Goal: Task Accomplishment & Management: Complete application form

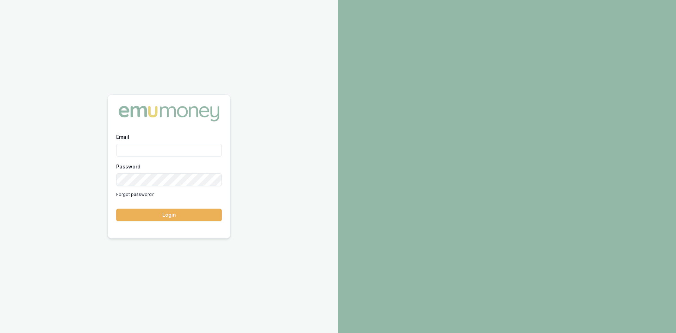
type input "wendy.fonseka@emumoney.com.au"
click at [191, 212] on button "Login" at bounding box center [169, 214] width 106 height 13
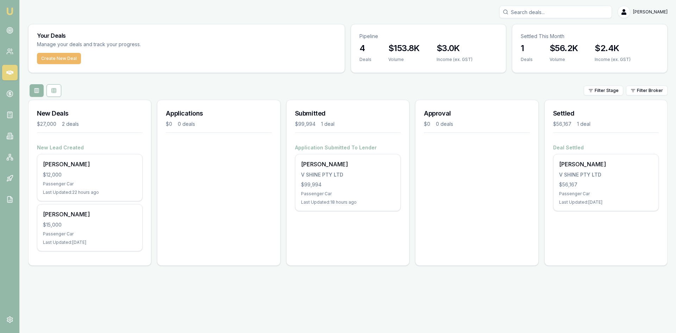
click at [66, 60] on button "Create New Deal" at bounding box center [59, 58] width 44 height 11
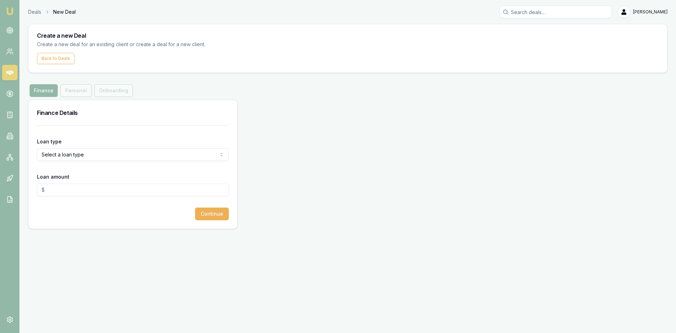
click at [133, 164] on form "Loan type Select a loan type Consumer Loan Consumer Asset Commercial Loan Comme…" at bounding box center [133, 172] width 192 height 95
click at [134, 158] on html "Emu Broker Deals New Deal [PERSON_NAME] Toggle Menu Create a new Deal Create a …" at bounding box center [338, 166] width 676 height 333
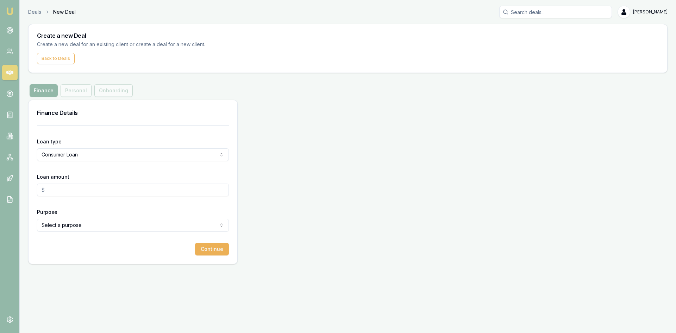
click at [88, 187] on input "Loan amount" at bounding box center [133, 189] width 192 height 13
type input "$20,000.00"
click at [111, 226] on html "Emu Broker Deals New Deal [PERSON_NAME] Toggle Menu Create a new Deal Create a …" at bounding box center [338, 166] width 676 height 333
select select "DEBT_CONSOLIDATION"
click at [217, 249] on button "Continue" at bounding box center [212, 248] width 34 height 13
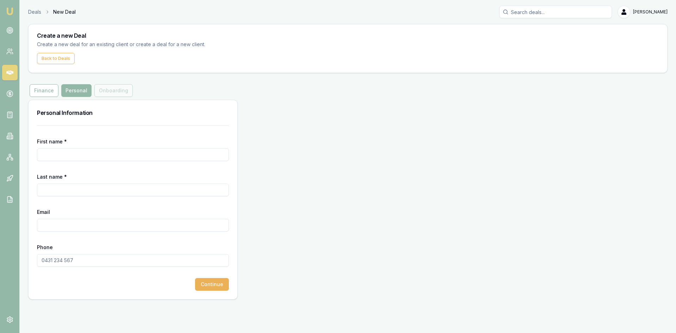
click at [73, 147] on div "First name *" at bounding box center [133, 149] width 192 height 24
click at [73, 151] on input "First name *" at bounding box center [133, 154] width 192 height 13
type input "[PERSON_NAME]"
type input "Ma'u"
type input "[EMAIL_ADDRESS][DOMAIN_NAME]"
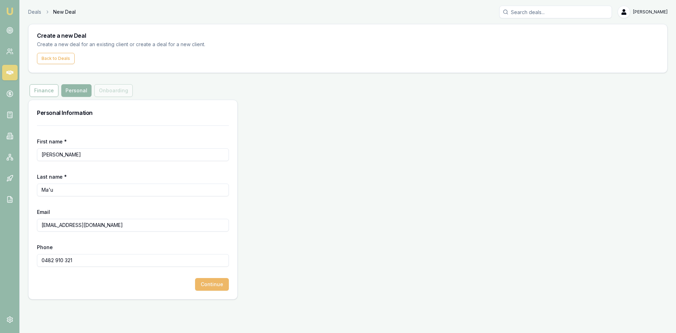
type input "0482 910 321"
click at [214, 287] on button "Continue" at bounding box center [212, 284] width 34 height 13
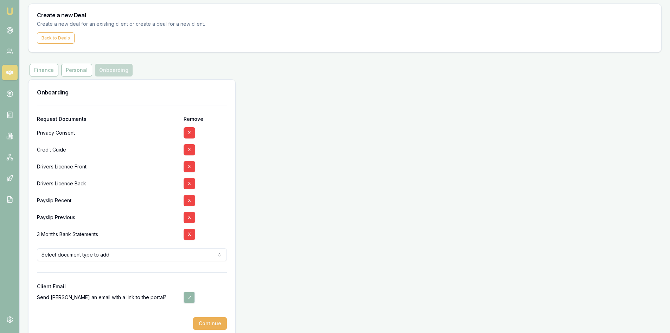
scroll to position [32, 0]
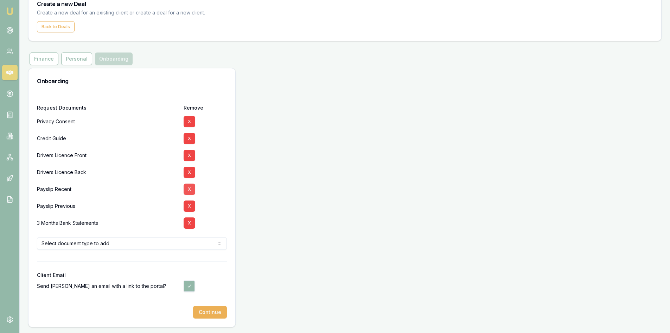
click at [188, 190] on button "X" at bounding box center [190, 188] width 12 height 11
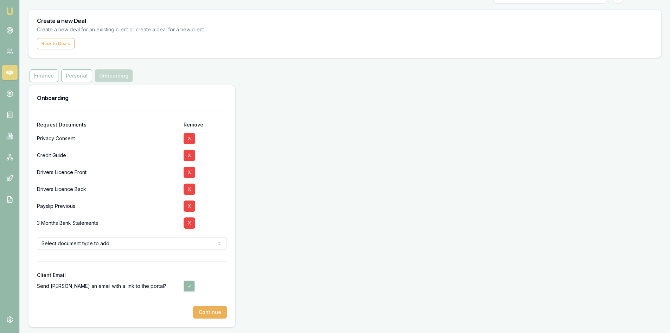
scroll to position [15, 0]
click at [187, 203] on button "X" at bounding box center [190, 205] width 12 height 11
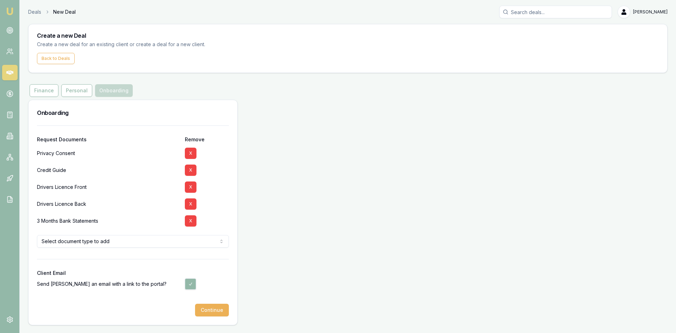
click at [133, 240] on html "Emu Broker Deals New Deal [PERSON_NAME] Toggle Menu Create a new Deal Create a …" at bounding box center [338, 166] width 676 height 333
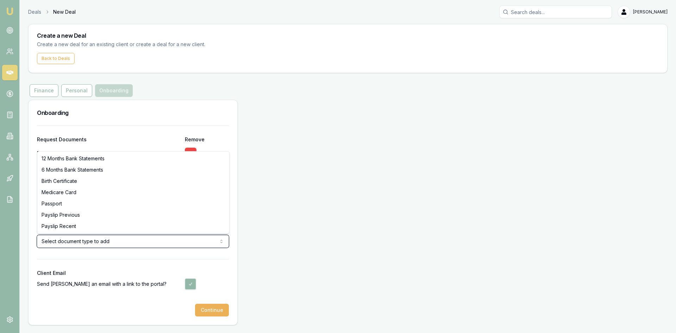
click at [133, 240] on html "Emu Broker Deals New Deal [PERSON_NAME] Toggle Menu Create a new Deal Create a …" at bounding box center [338, 166] width 676 height 333
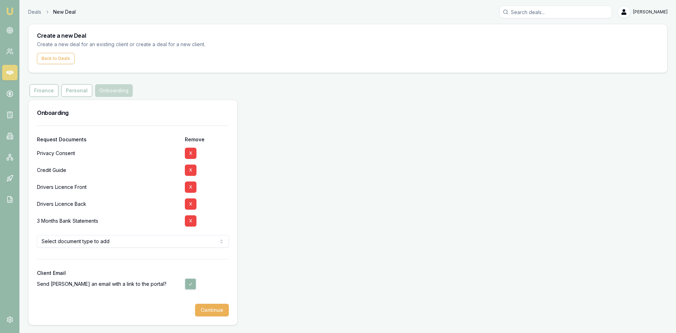
click at [133, 240] on html "Emu Broker Deals New Deal [PERSON_NAME] Toggle Menu Create a new Deal Create a …" at bounding box center [338, 166] width 676 height 333
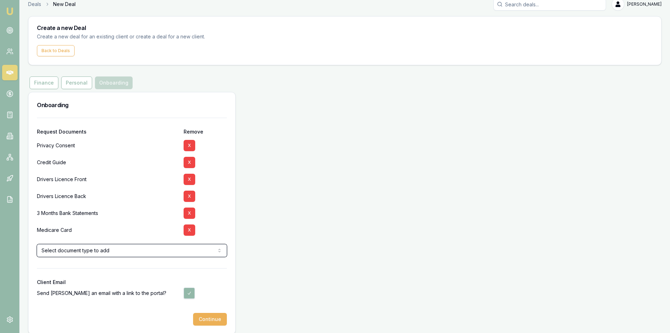
scroll to position [15, 0]
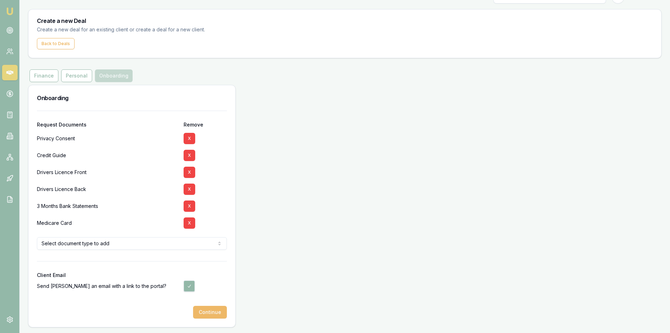
click at [201, 310] on button "Continue" at bounding box center [210, 311] width 34 height 13
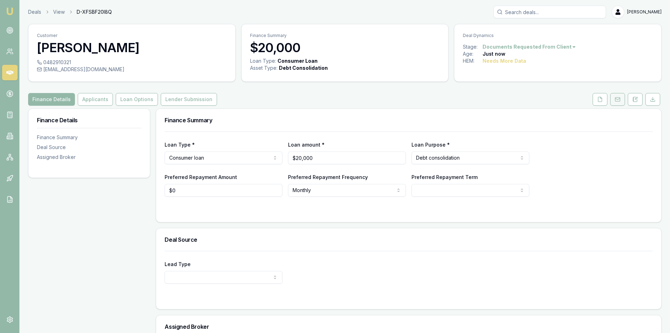
click at [620, 100] on icon at bounding box center [618, 99] width 6 height 6
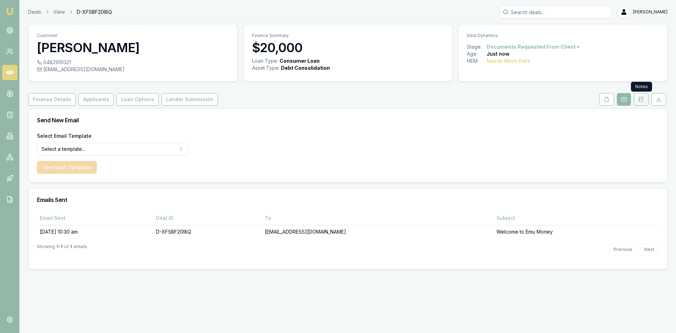
click at [641, 104] on button at bounding box center [640, 99] width 15 height 13
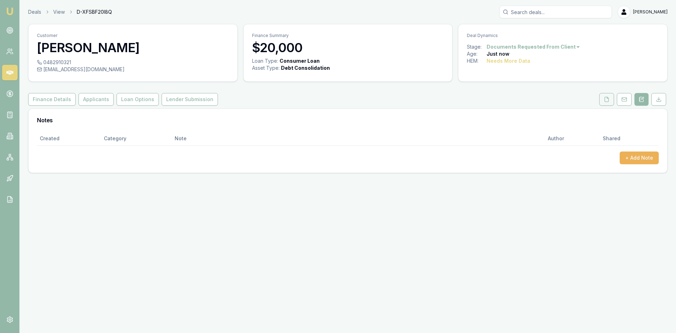
click at [610, 101] on button at bounding box center [606, 99] width 15 height 13
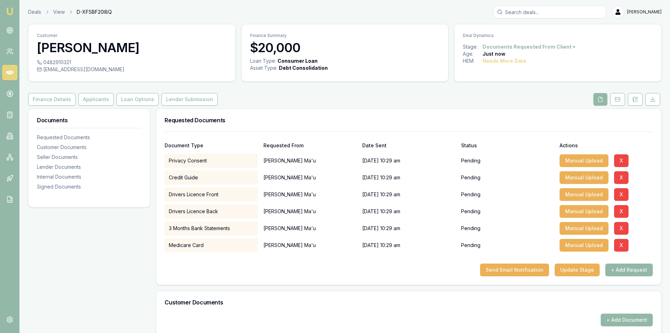
scroll to position [70, 0]
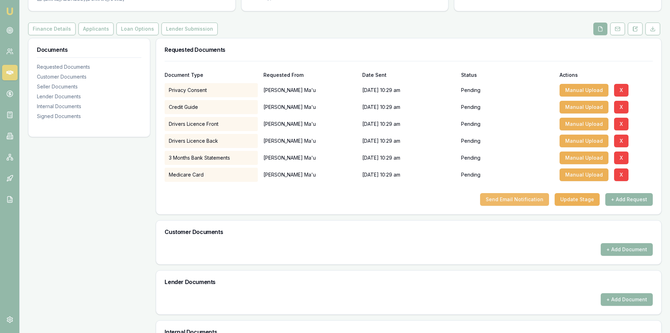
click at [507, 200] on button "Send Email Notification" at bounding box center [514, 199] width 69 height 13
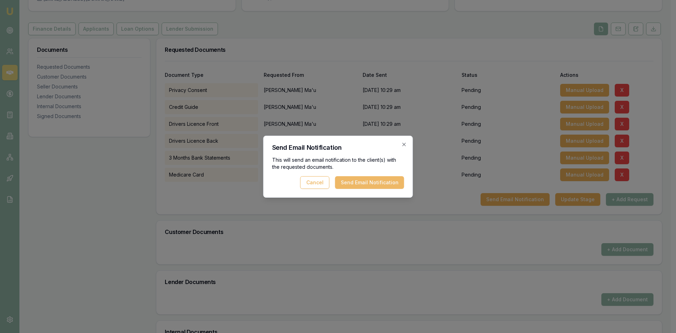
click at [353, 183] on button "Send Email Notification" at bounding box center [369, 182] width 69 height 13
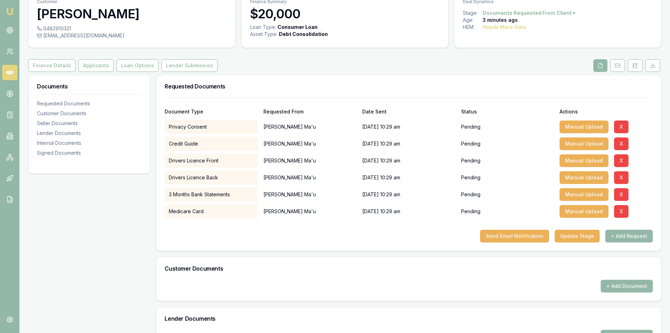
scroll to position [0, 0]
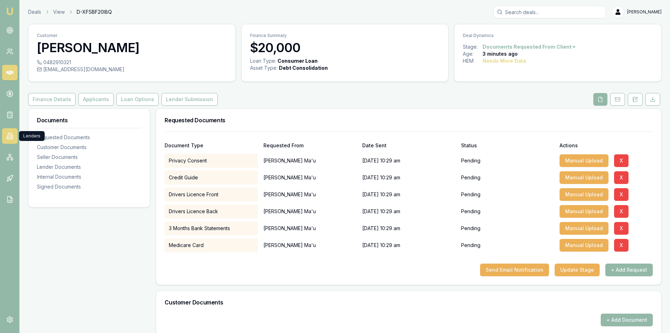
click at [10, 139] on icon at bounding box center [10, 136] width 4 height 6
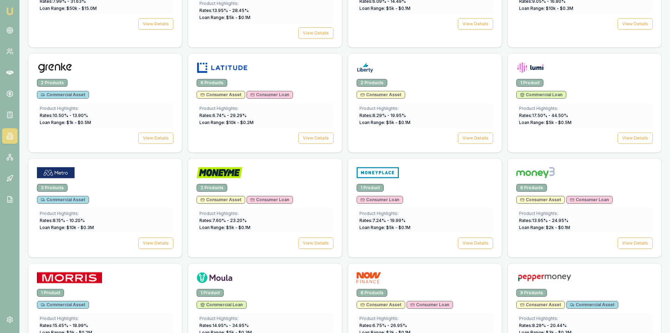
scroll to position [633, 0]
click at [566, 220] on span "Rates: 13.95 % - 24.95 %" at bounding box center [543, 219] width 49 height 5
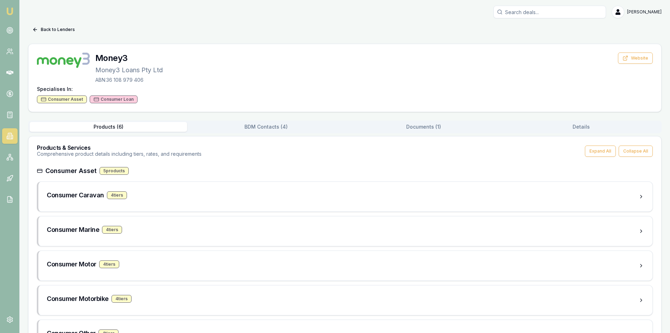
click at [114, 124] on button "Products ( 6 )" at bounding box center [109, 127] width 158 height 10
click at [251, 127] on button "BDM Contacts ( 4 )" at bounding box center [266, 127] width 158 height 10
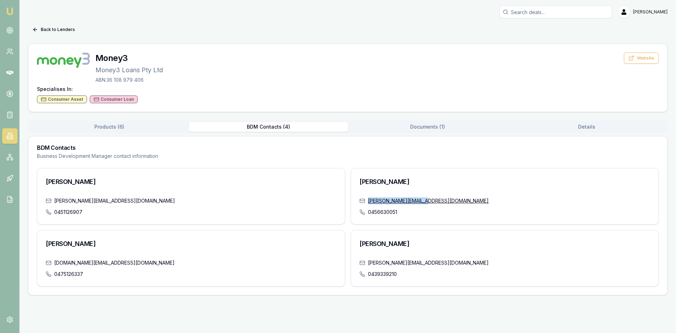
drag, startPoint x: 430, startPoint y: 201, endPoint x: 369, endPoint y: 199, distance: 61.6
click at [369, 199] on div "[PERSON_NAME][EMAIL_ADDRESS][DOMAIN_NAME]" at bounding box center [504, 200] width 290 height 7
copy link "[PERSON_NAME][EMAIL_ADDRESS][DOMAIN_NAME]"
